Goal: Find specific page/section: Find specific page/section

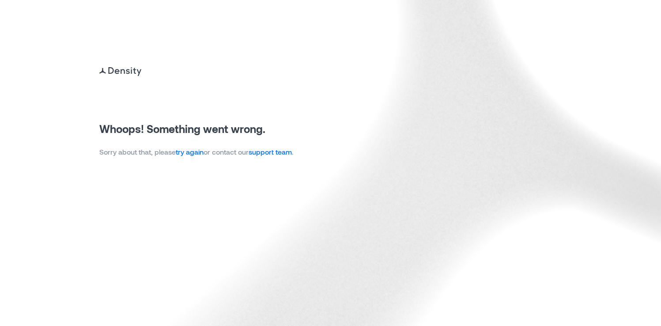
click at [198, 150] on link "try again" at bounding box center [190, 151] width 28 height 8
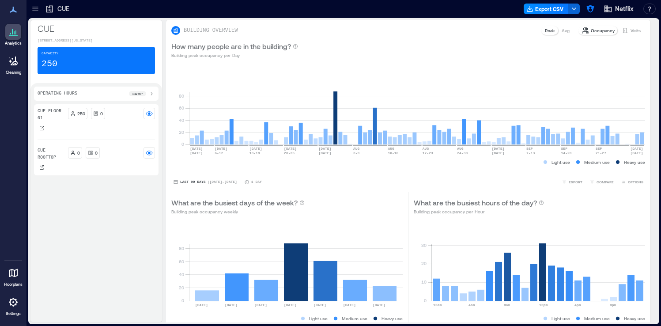
click at [34, 15] on div at bounding box center [35, 9] width 14 height 14
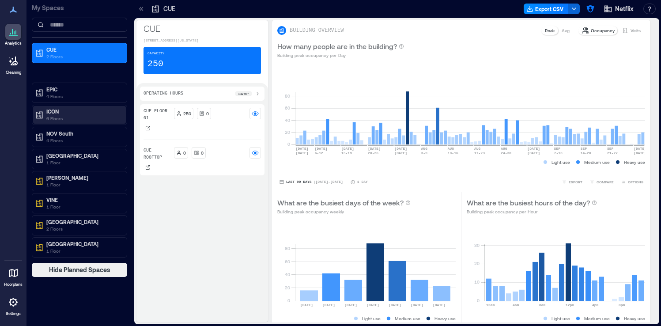
click at [91, 112] on p "ICON" at bounding box center [83, 111] width 74 height 7
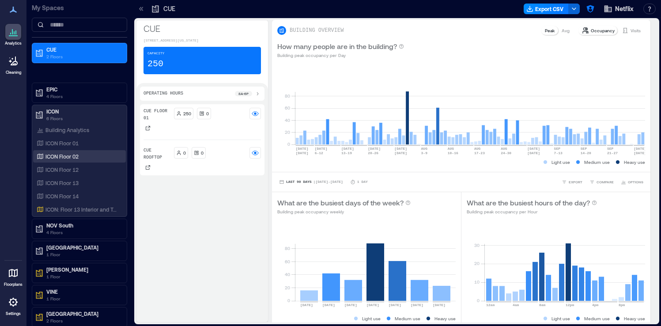
click at [75, 151] on div "ICON Floor 02" at bounding box center [79, 156] width 93 height 12
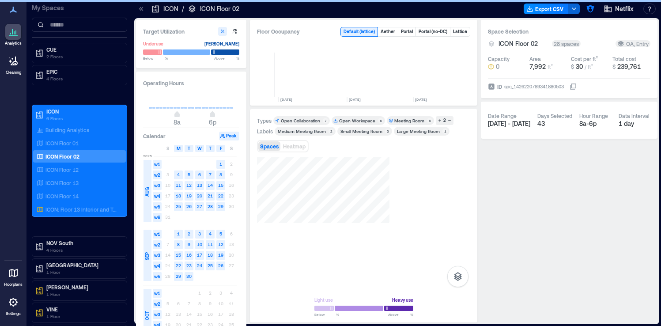
click at [143, 11] on icon at bounding box center [141, 8] width 9 height 9
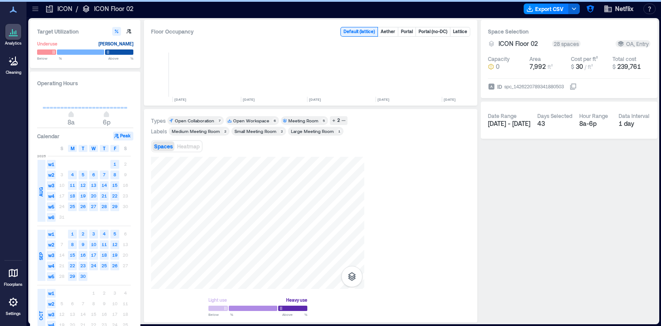
scroll to position [0, 177]
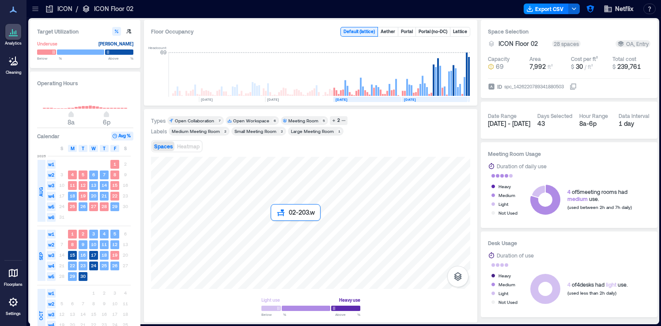
click at [279, 234] on div at bounding box center [310, 223] width 319 height 132
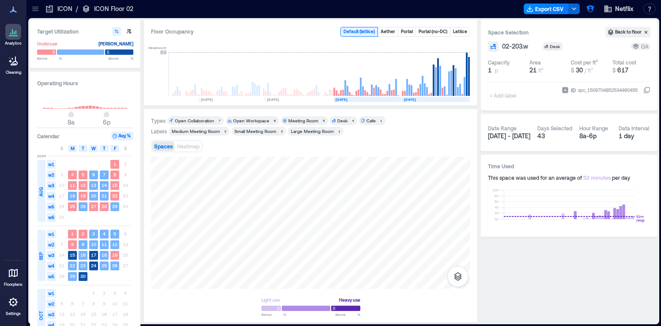
click at [438, 293] on div "Light use Heavy use Below ** % Above ** %" at bounding box center [310, 236] width 319 height 158
click at [277, 233] on div at bounding box center [310, 223] width 319 height 132
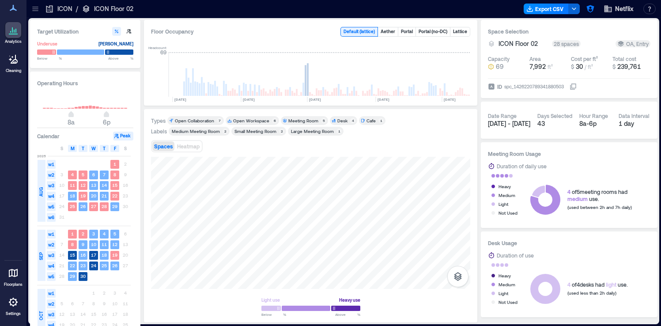
scroll to position [0, 177]
